Goal: Task Accomplishment & Management: Manage account settings

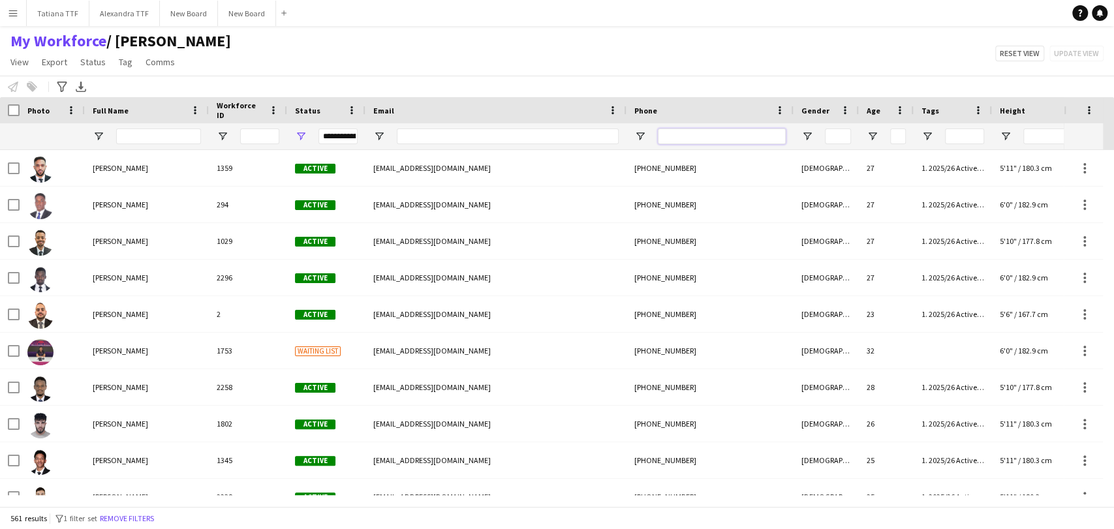
click at [668, 138] on input "Phone Filter Input" at bounding box center [722, 137] width 128 height 16
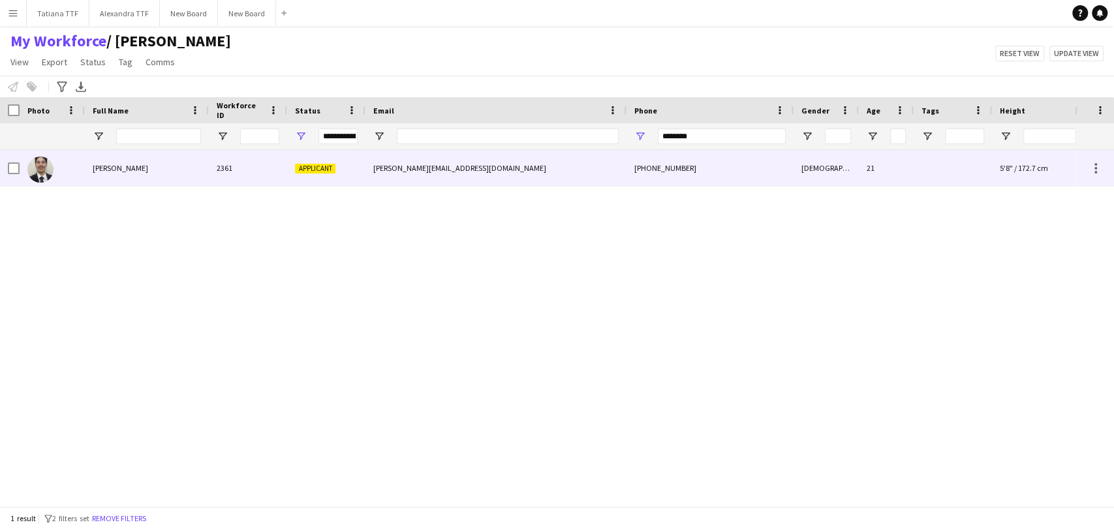
click at [44, 163] on img at bounding box center [40, 170] width 26 height 26
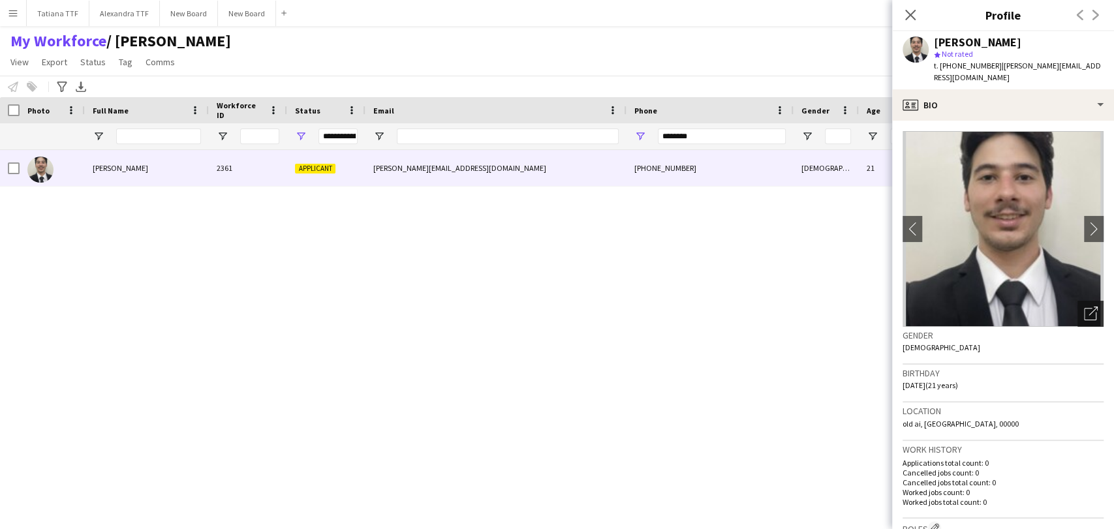
click at [1084, 307] on icon "Open photos pop-in" at bounding box center [1091, 314] width 14 height 14
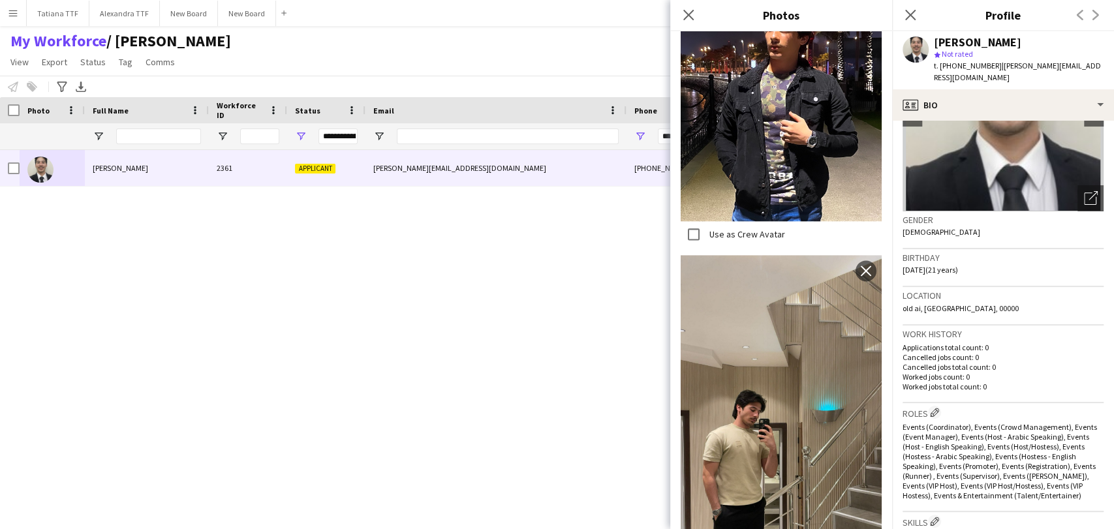
scroll to position [1073, 0]
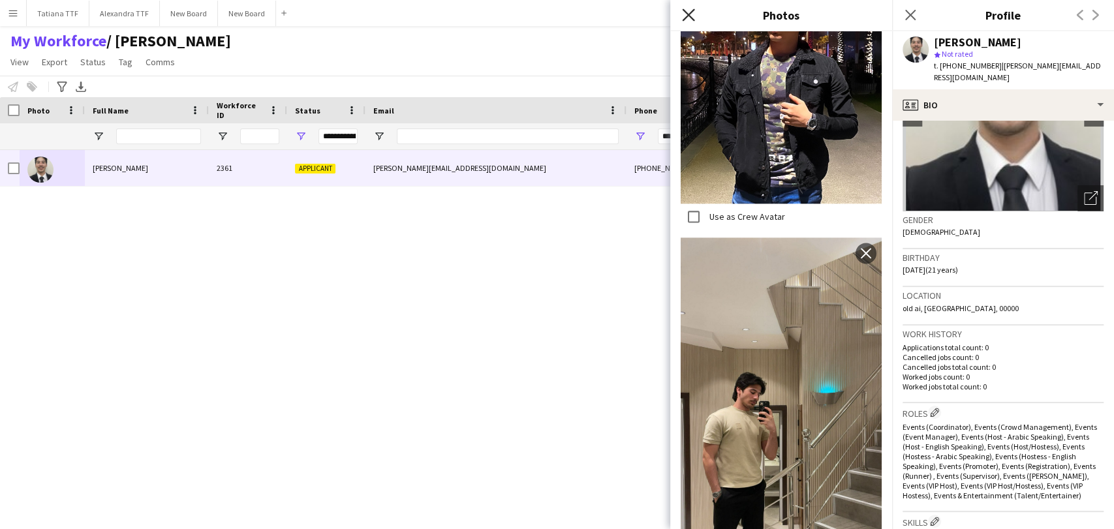
click at [692, 10] on icon "Close pop-in" at bounding box center [688, 14] width 12 height 12
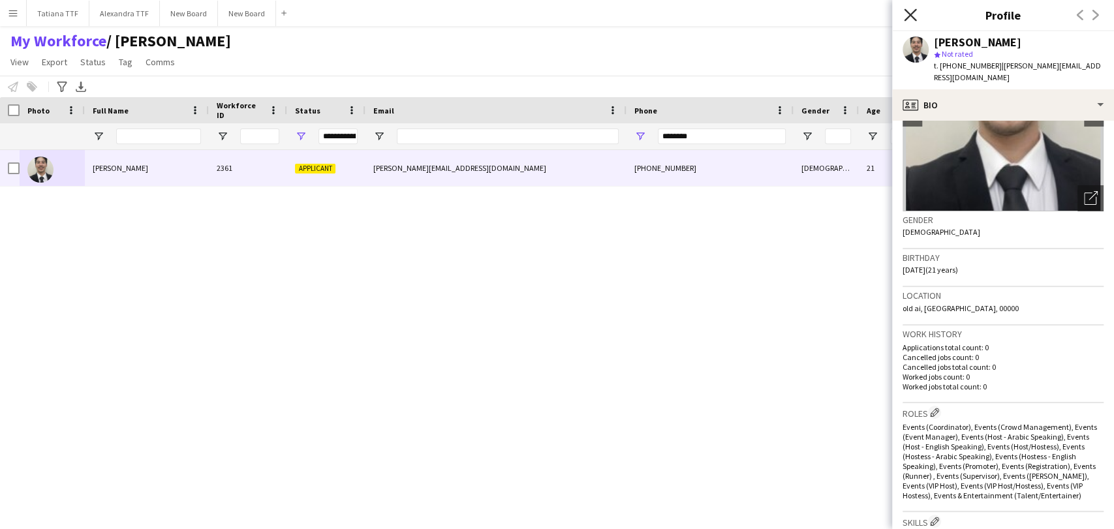
click at [914, 12] on icon at bounding box center [910, 14] width 12 height 12
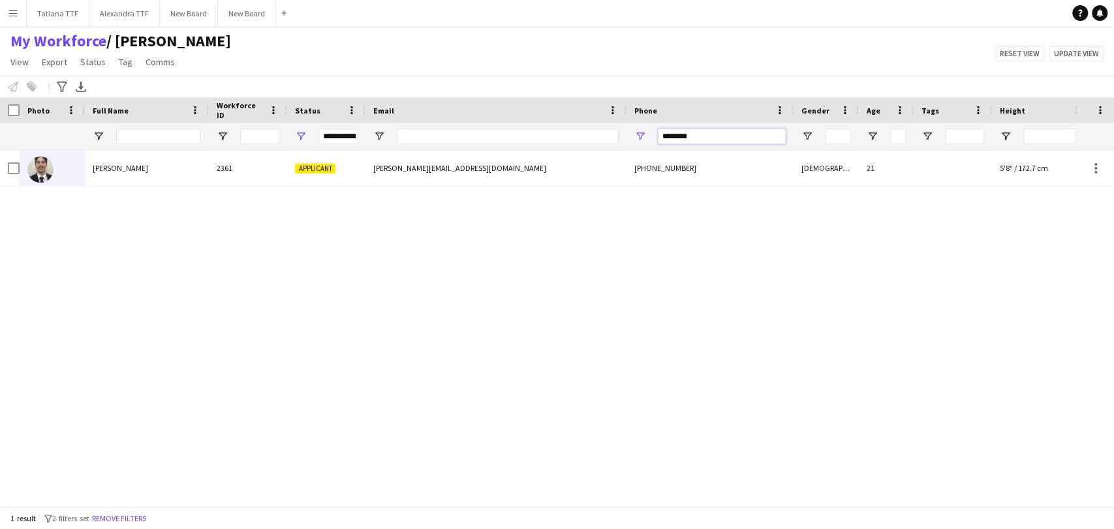
click at [739, 130] on input "********" at bounding box center [722, 137] width 128 height 16
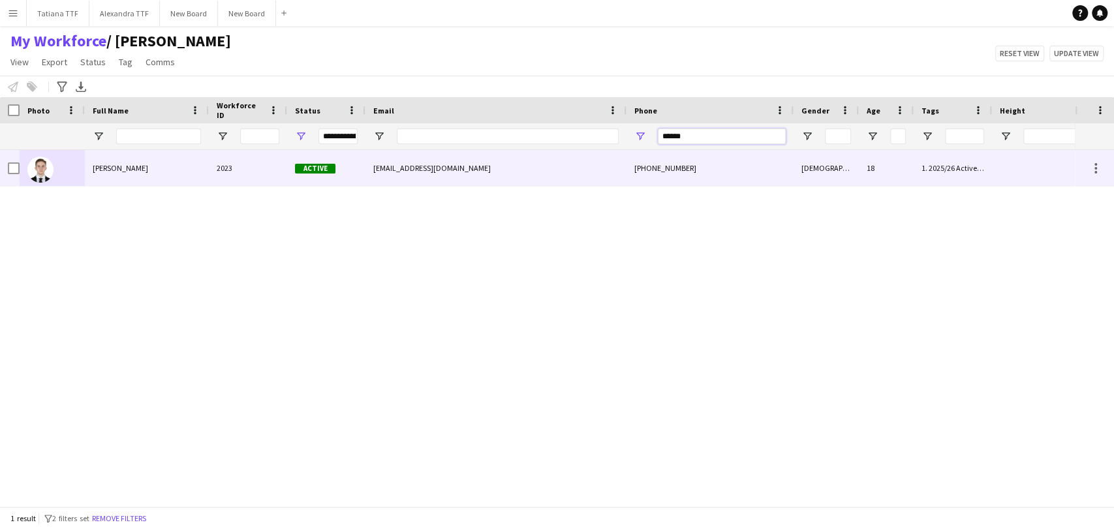
type input "******"
click at [44, 172] on img at bounding box center [40, 170] width 26 height 26
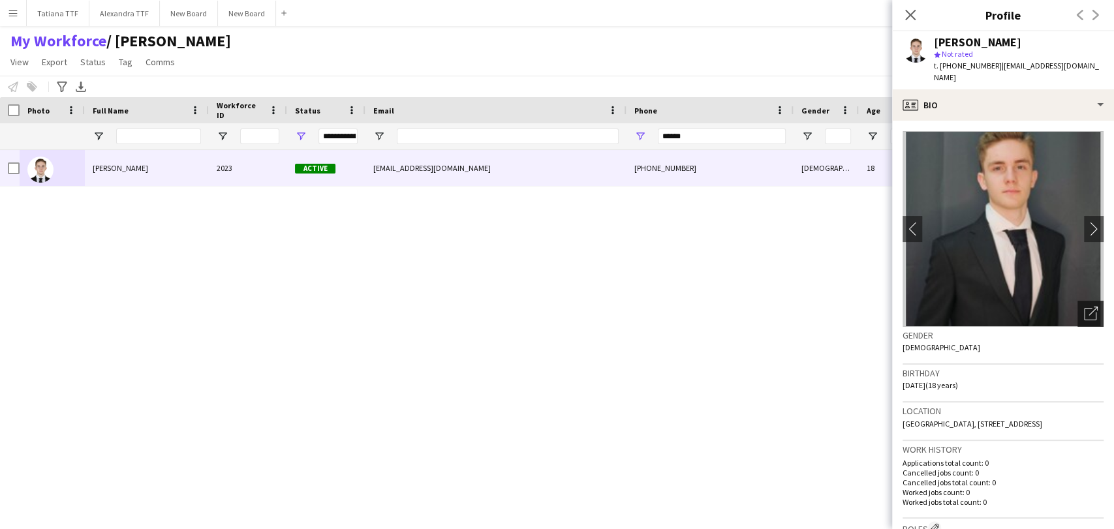
click at [1084, 307] on icon "Open photos pop-in" at bounding box center [1091, 314] width 14 height 14
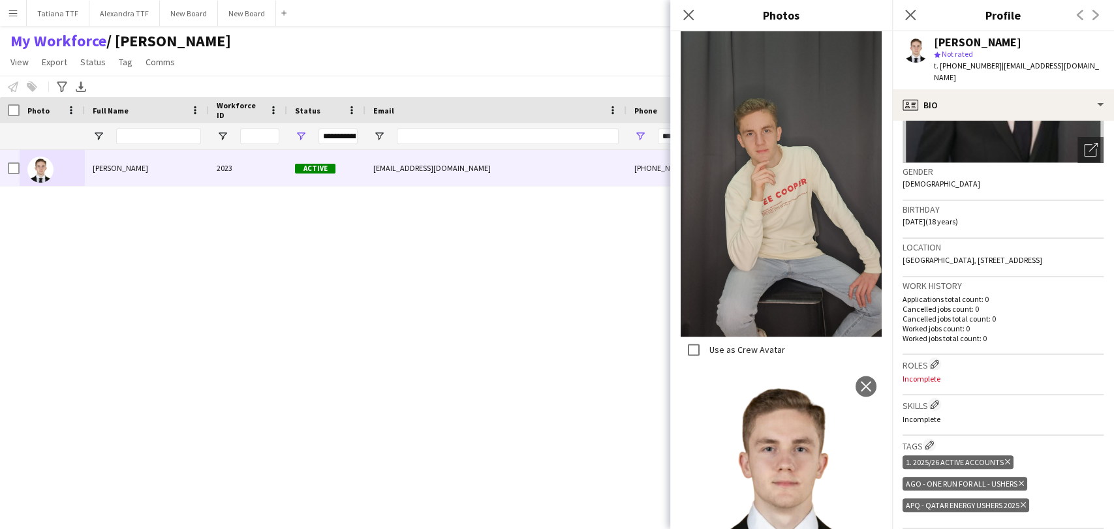
scroll to position [174, 0]
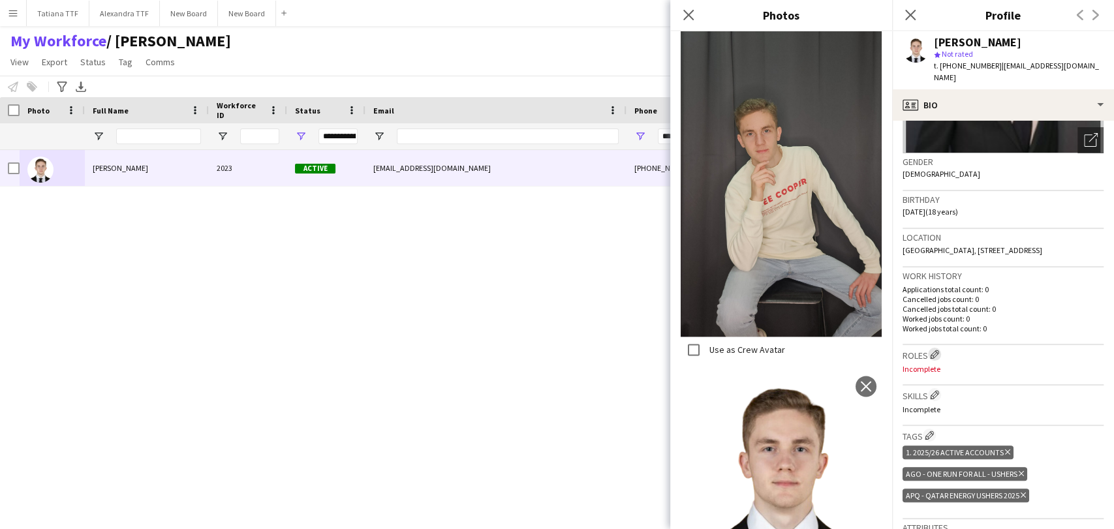
click at [934, 350] on app-icon "Edit crew company roles" at bounding box center [934, 354] width 9 height 9
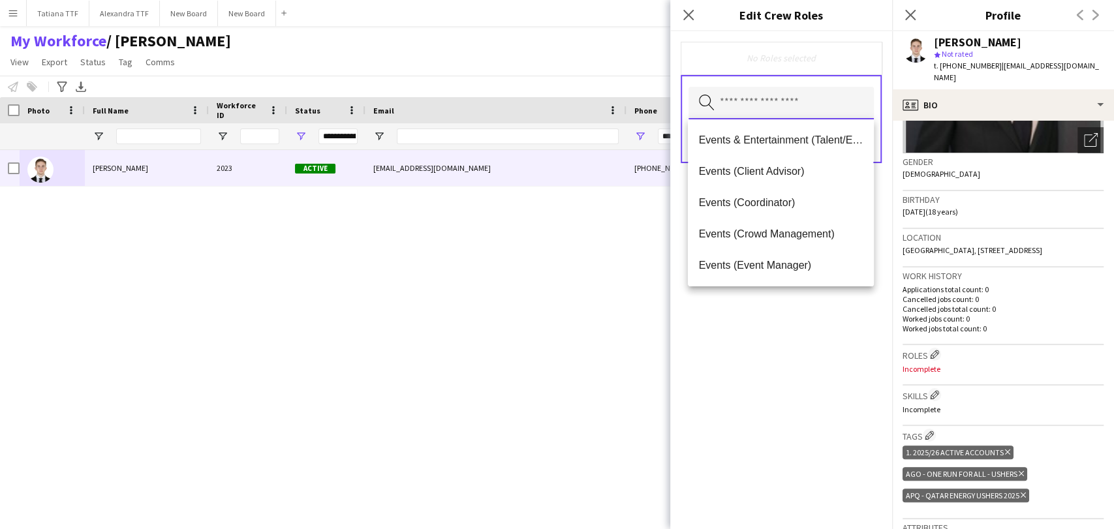
click at [771, 103] on input "text" at bounding box center [780, 103] width 185 height 33
click at [782, 196] on span "Events (Coordinator)" at bounding box center [780, 202] width 164 height 12
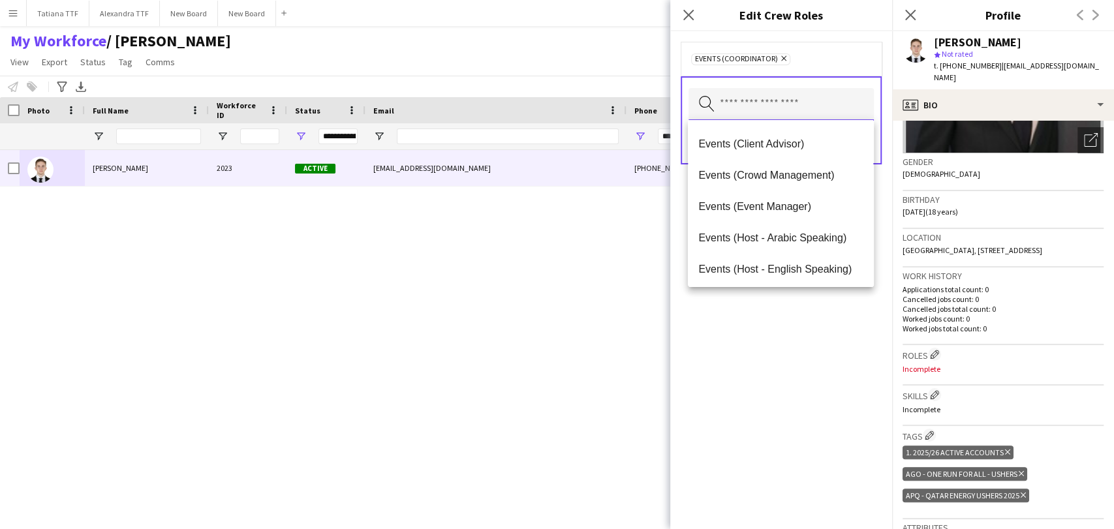
scroll to position [57, 0]
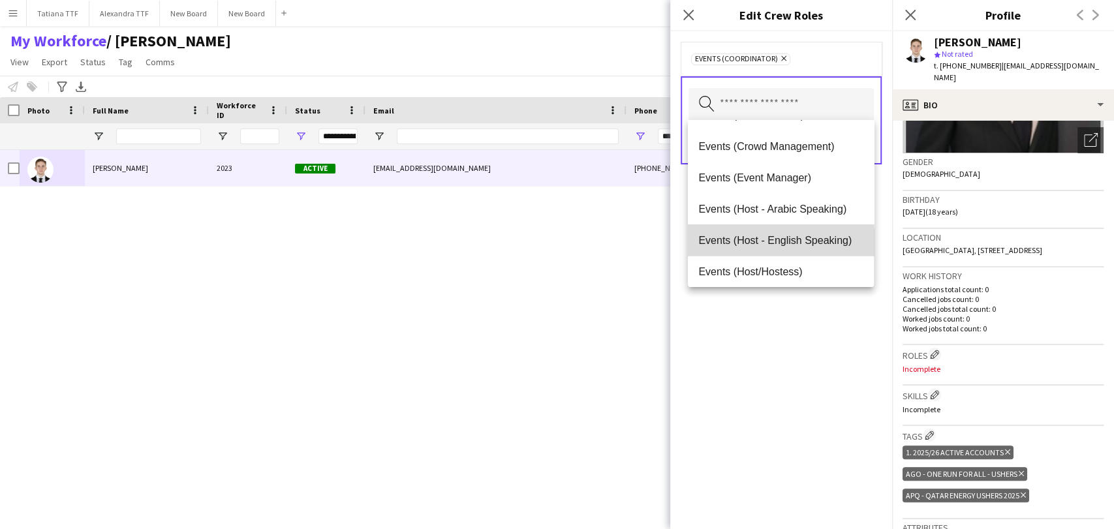
click at [804, 246] on span "Events (Host - English Speaking)" at bounding box center [780, 240] width 164 height 12
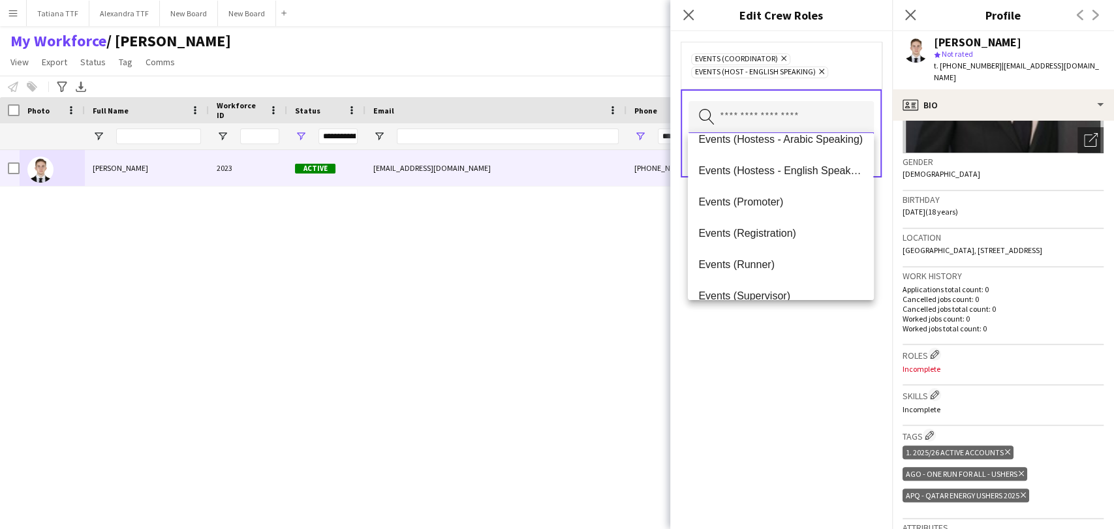
scroll to position [232, 0]
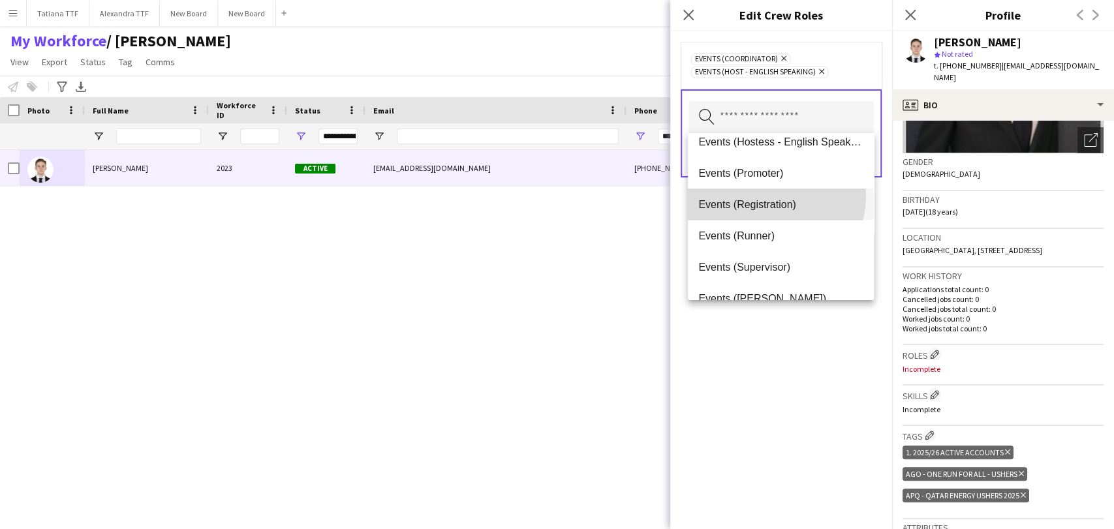
click at [756, 194] on mat-option "Events (Registration)" at bounding box center [780, 204] width 185 height 31
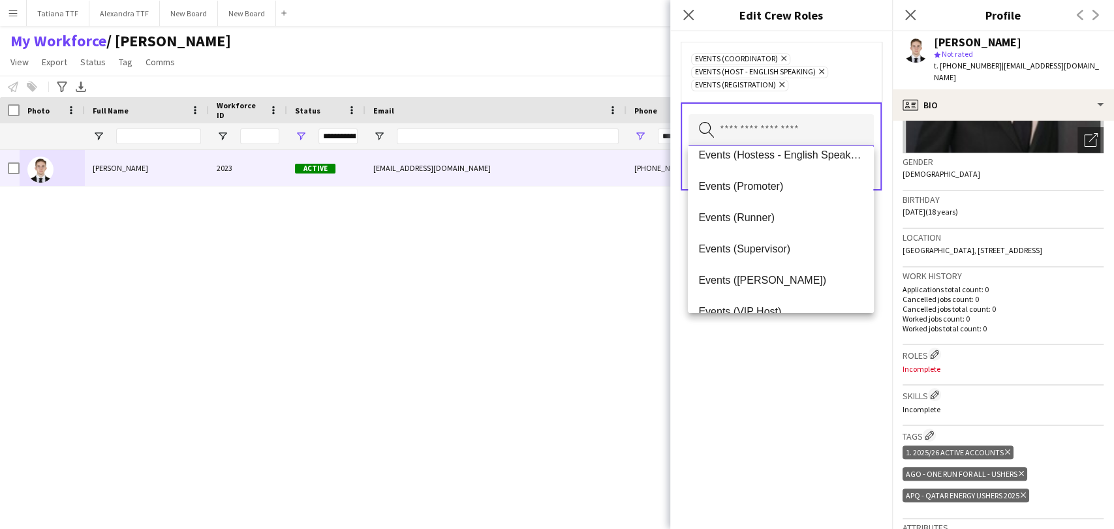
scroll to position [261, 0]
click at [743, 276] on span "Events (VIP Host)" at bounding box center [780, 282] width 164 height 12
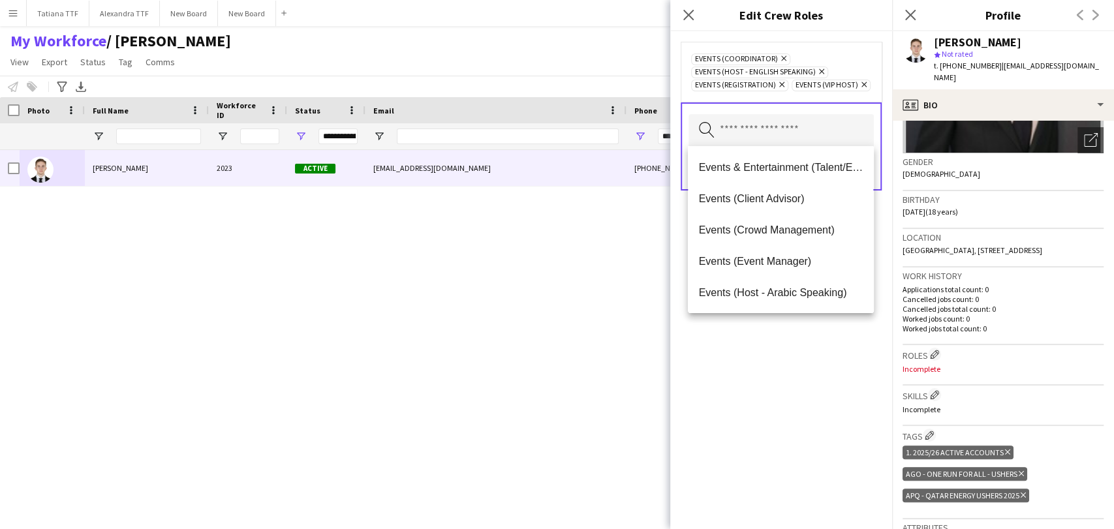
click at [752, 391] on div "Events (Coordinator) Remove Events (Host - English Speaking) Remove Events (Reg…" at bounding box center [781, 280] width 222 height 498
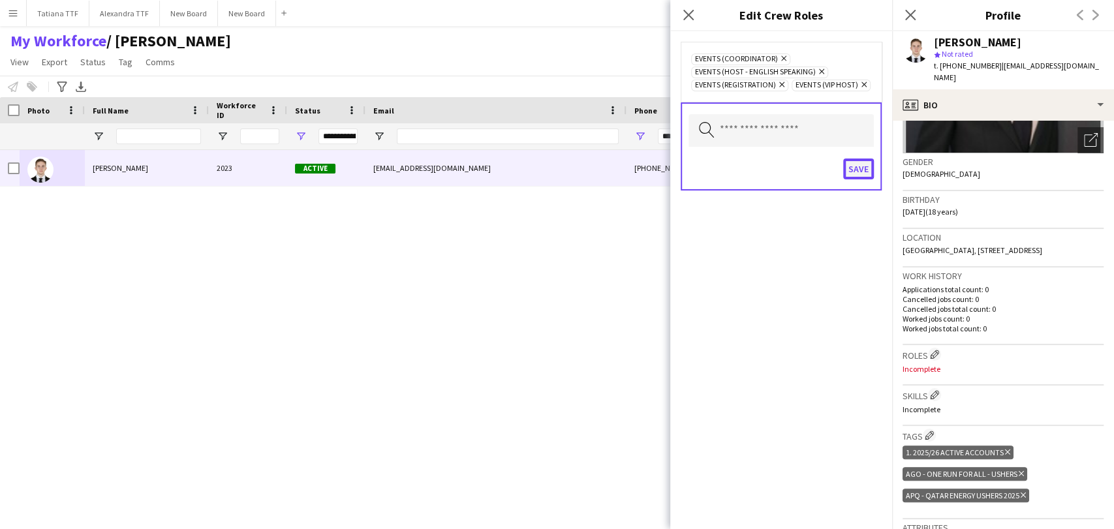
click at [863, 168] on button "Save" at bounding box center [858, 169] width 31 height 21
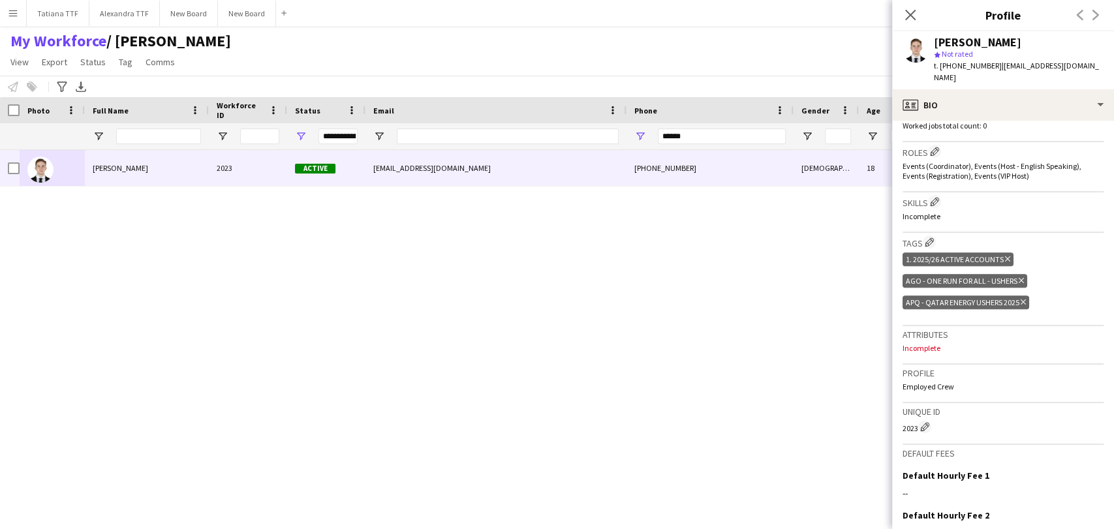
scroll to position [386, 0]
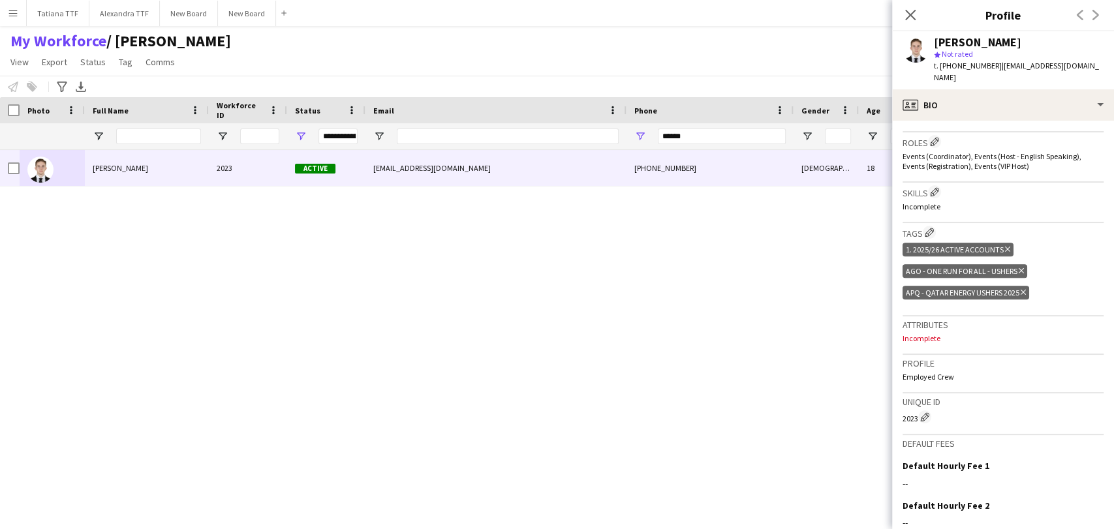
click at [969, 333] on p "Incomplete" at bounding box center [1002, 338] width 201 height 10
click at [933, 319] on div "Attributes Incomplete" at bounding box center [1002, 335] width 201 height 39
click at [912, 13] on icon at bounding box center [910, 14] width 12 height 12
